Goal: Task Accomplishment & Management: Use online tool/utility

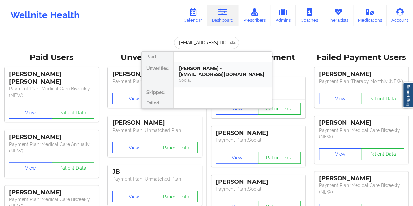
click at [213, 69] on div "[PERSON_NAME] - [EMAIL_ADDRESS][DOMAIN_NAME]" at bounding box center [223, 71] width 88 height 12
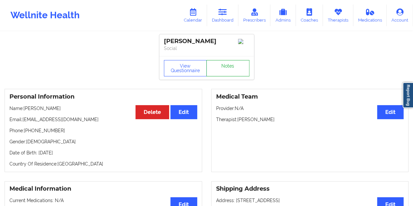
click at [217, 68] on link "Notes" at bounding box center [228, 68] width 43 height 16
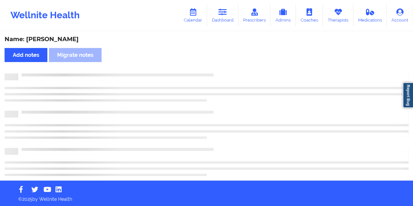
click at [63, 42] on div "Name: [PERSON_NAME]" at bounding box center [207, 40] width 404 height 8
copy div "[PERSON_NAME]"
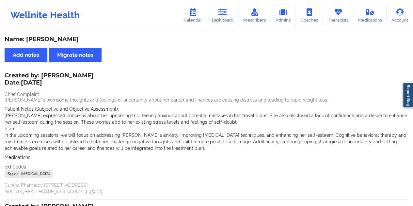
drag, startPoint x: 230, startPoint y: 18, endPoint x: 229, endPoint y: 30, distance: 11.5
click at [230, 18] on link "Dashboard" at bounding box center [222, 16] width 31 height 22
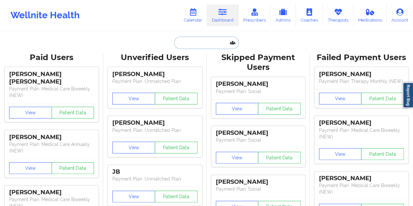
click at [210, 40] on input "text" at bounding box center [206, 43] width 65 height 12
paste input "[EMAIL_ADDRESS][DOMAIN_NAME]"
type input "[EMAIL_ADDRESS][DOMAIN_NAME]"
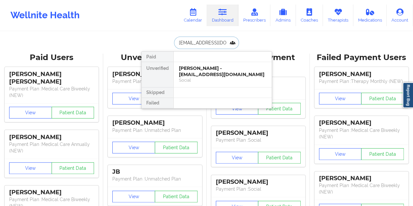
click at [211, 70] on div "[PERSON_NAME] - [EMAIL_ADDRESS][DOMAIN_NAME]" at bounding box center [223, 71] width 88 height 12
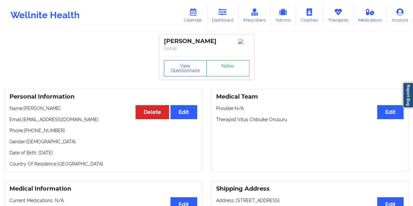
click at [228, 71] on link "Notes" at bounding box center [228, 68] width 43 height 16
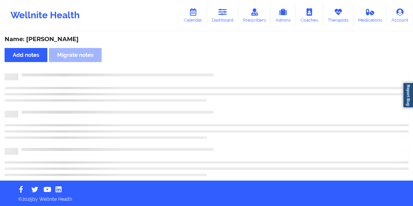
click at [72, 35] on div "Name: [PERSON_NAME] Add notes Migrate notes" at bounding box center [206, 106] width 413 height 149
copy div "[PERSON_NAME]"
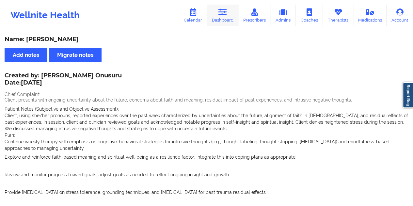
drag, startPoint x: 212, startPoint y: 11, endPoint x: 215, endPoint y: 12, distance: 3.4
click at [212, 10] on link "Dashboard" at bounding box center [222, 16] width 31 height 22
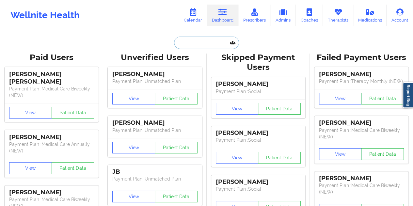
click at [206, 43] on input "text" at bounding box center [206, 43] width 65 height 12
paste input "[EMAIL_ADDRESS][DOMAIN_NAME]"
type input "[EMAIL_ADDRESS][DOMAIN_NAME]"
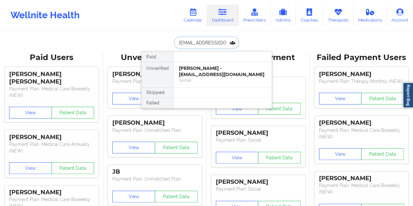
click at [201, 73] on div "[PERSON_NAME] - [EMAIL_ADDRESS][DOMAIN_NAME]" at bounding box center [223, 71] width 88 height 12
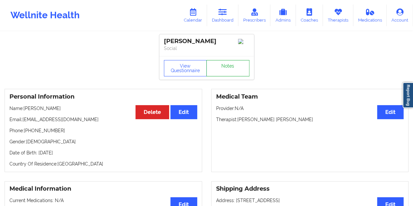
click at [231, 71] on link "Notes" at bounding box center [228, 68] width 43 height 16
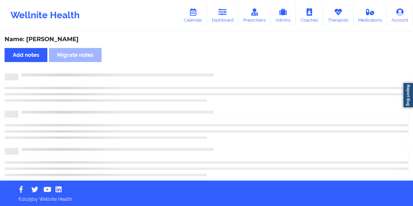
click at [60, 39] on div "Name: [PERSON_NAME]" at bounding box center [207, 40] width 404 height 8
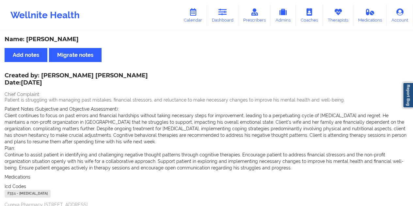
click at [60, 39] on div "Name: [PERSON_NAME]" at bounding box center [207, 40] width 404 height 8
copy div "[PERSON_NAME]"
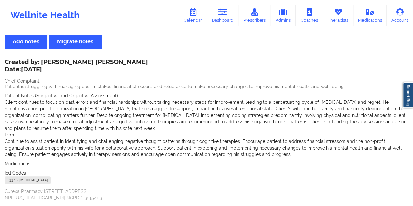
scroll to position [98, 0]
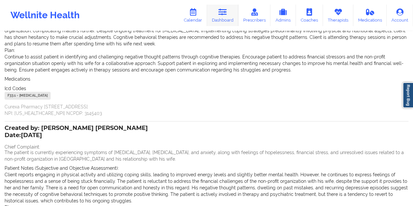
click at [227, 13] on icon at bounding box center [223, 11] width 8 height 7
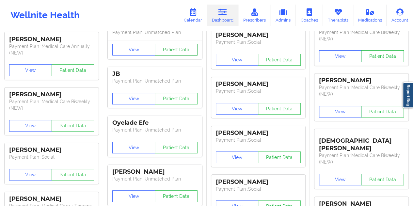
click at [191, 47] on button "Patient Data" at bounding box center [176, 50] width 43 height 12
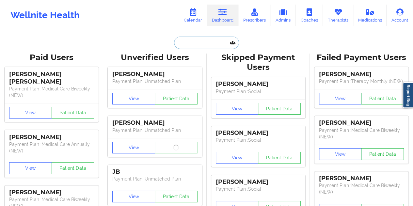
click at [202, 40] on input "text" at bounding box center [206, 43] width 65 height 12
paste input "[EMAIL_ADDRESS][DOMAIN_NAME]"
type input "[EMAIL_ADDRESS][DOMAIN_NAME]"
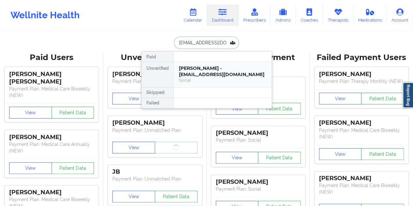
click at [215, 71] on div "[PERSON_NAME] - [EMAIL_ADDRESS][DOMAIN_NAME]" at bounding box center [223, 71] width 88 height 12
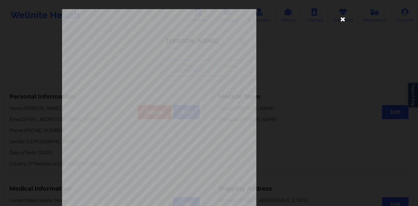
click at [342, 19] on icon at bounding box center [343, 19] width 10 height 10
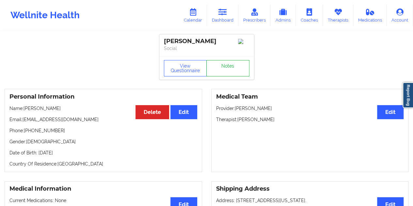
click at [239, 67] on link "Notes" at bounding box center [228, 68] width 43 height 16
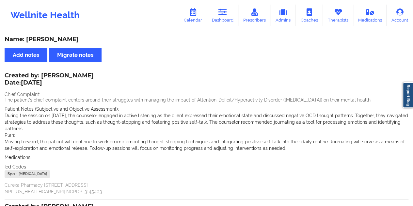
click at [63, 37] on div "Name: [PERSON_NAME]" at bounding box center [207, 40] width 404 height 8
copy div "Reatz"
click at [219, 16] on link "Dashboard" at bounding box center [222, 16] width 31 height 22
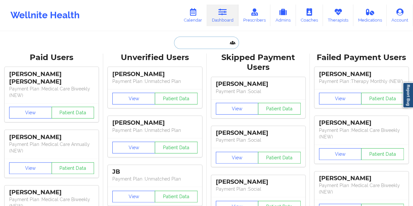
click at [202, 44] on input "text" at bounding box center [206, 43] width 65 height 12
paste input "[EMAIL_ADDRESS][DOMAIN_NAME]"
type input "[EMAIL_ADDRESS][DOMAIN_NAME]"
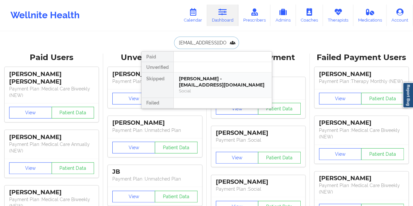
click at [205, 74] on div "[PERSON_NAME] - [EMAIL_ADDRESS][DOMAIN_NAME] Social" at bounding box center [223, 85] width 98 height 25
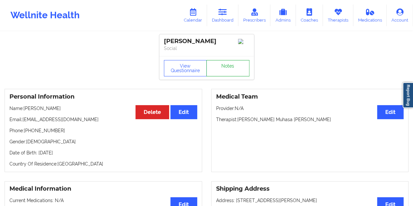
click at [224, 68] on link "Notes" at bounding box center [228, 68] width 43 height 16
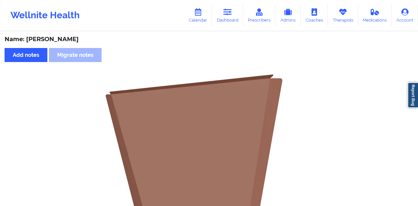
click at [68, 36] on div "Name: [PERSON_NAME]" at bounding box center [209, 40] width 409 height 8
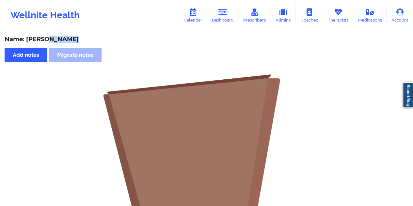
copy div "[PERSON_NAME]"
drag, startPoint x: 222, startPoint y: 15, endPoint x: 222, endPoint y: 28, distance: 13.1
click at [222, 15] on icon at bounding box center [223, 11] width 8 height 7
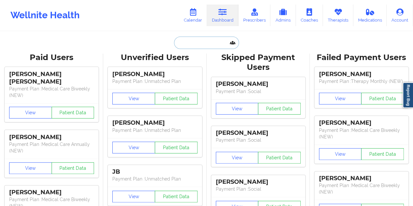
click at [210, 44] on input "text" at bounding box center [206, 43] width 65 height 12
paste input "[EMAIL_ADDRESS][DOMAIN_NAME]"
type input "[EMAIL_ADDRESS][DOMAIN_NAME]"
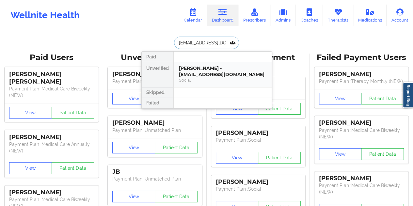
click at [199, 82] on div "Social" at bounding box center [223, 80] width 88 height 6
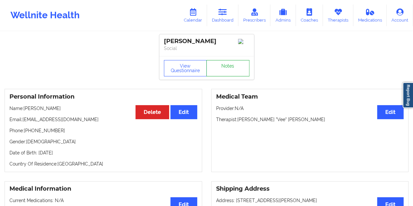
click at [223, 71] on link "Notes" at bounding box center [228, 68] width 43 height 16
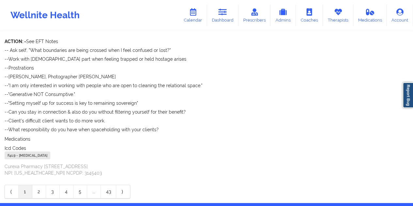
scroll to position [999, 0]
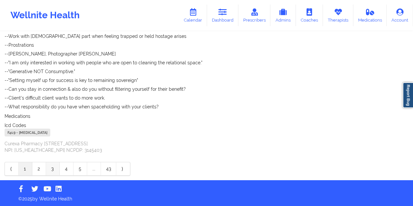
click at [57, 168] on link "3" at bounding box center [53, 168] width 14 height 13
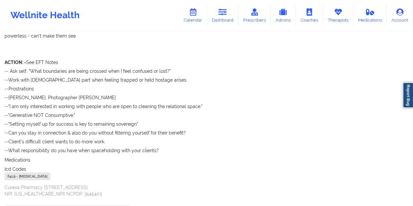
scroll to position [971, 0]
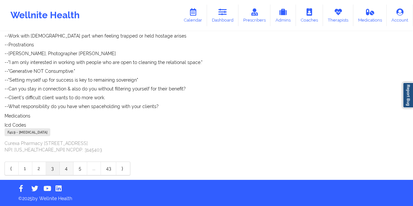
click at [69, 168] on link "4" at bounding box center [67, 168] width 14 height 13
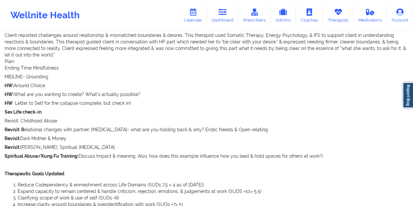
scroll to position [0, 0]
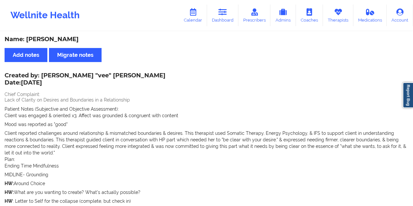
click at [61, 41] on div "Name: [PERSON_NAME]" at bounding box center [207, 40] width 404 height 8
copy div "[PERSON_NAME]"
